Goal: Navigation & Orientation: Find specific page/section

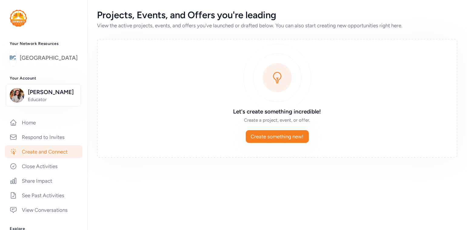
click at [26, 66] on div "[GEOGRAPHIC_DATA]" at bounding box center [44, 58] width 68 height 16
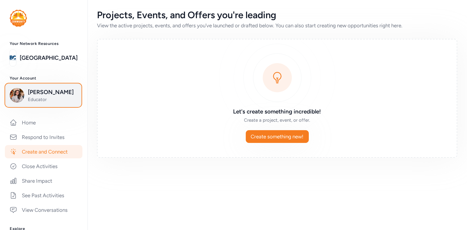
click at [34, 99] on span "Educator" at bounding box center [52, 99] width 49 height 6
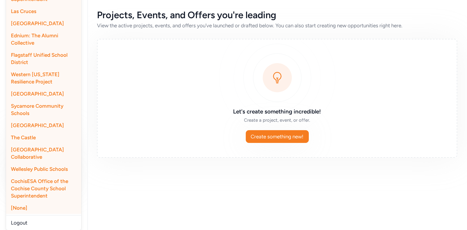
scroll to position [196, 0]
click at [27, 186] on span "CochisESA Office of the Cochise County School Superintendent" at bounding box center [39, 188] width 57 height 21
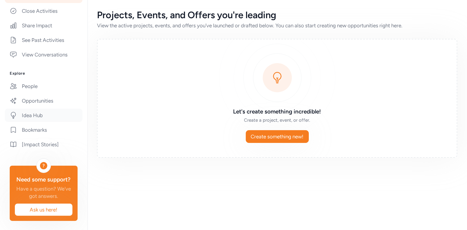
scroll to position [0, 0]
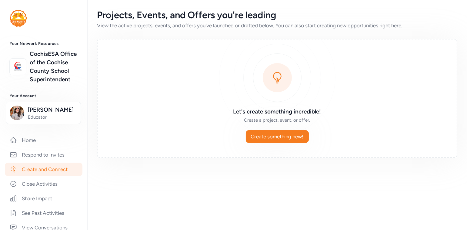
click at [139, 187] on div "Projects, Events, and Offers you're leading View the active projects, events, a…" at bounding box center [277, 115] width 380 height 230
click at [26, 139] on link "Home" at bounding box center [44, 139] width 78 height 13
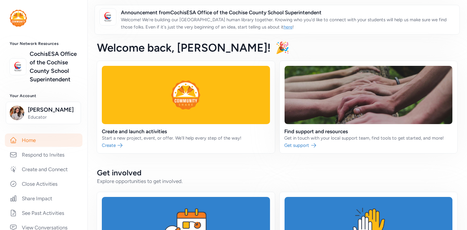
click at [284, 25] on link "here" at bounding box center [288, 26] width 9 height 5
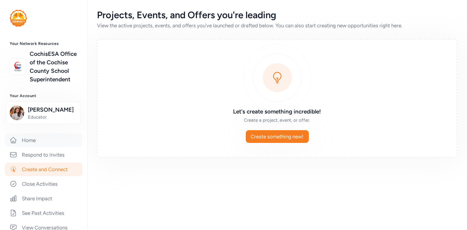
click at [31, 141] on link "Home" at bounding box center [44, 139] width 78 height 13
